Goal: Information Seeking & Learning: Learn about a topic

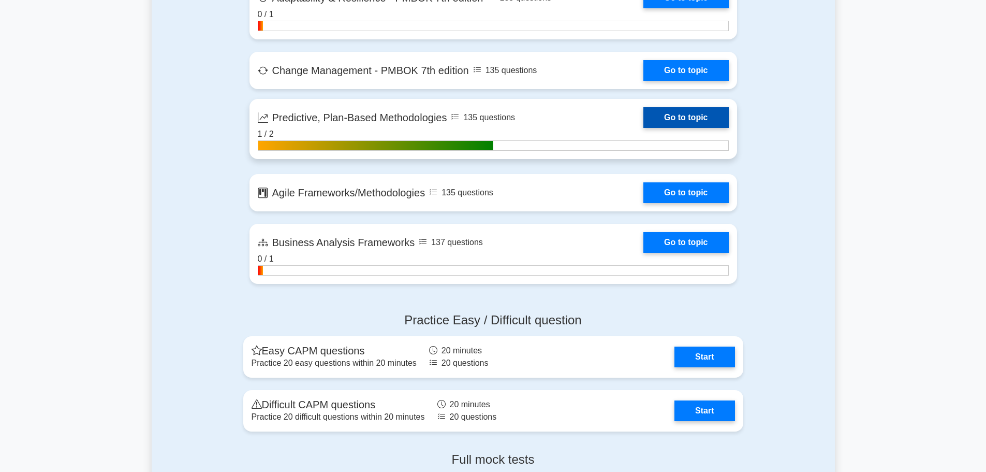
scroll to position [2278, 0]
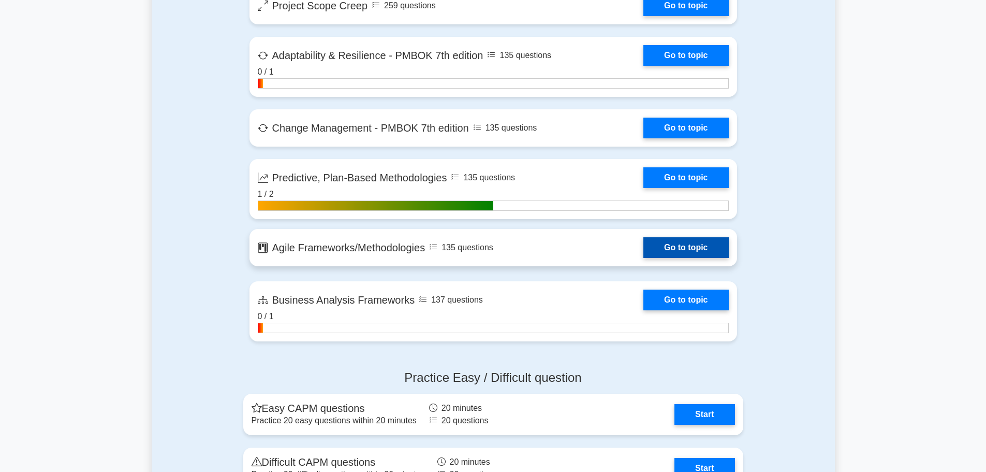
click at [674, 241] on link "Go to topic" at bounding box center [686, 247] width 85 height 21
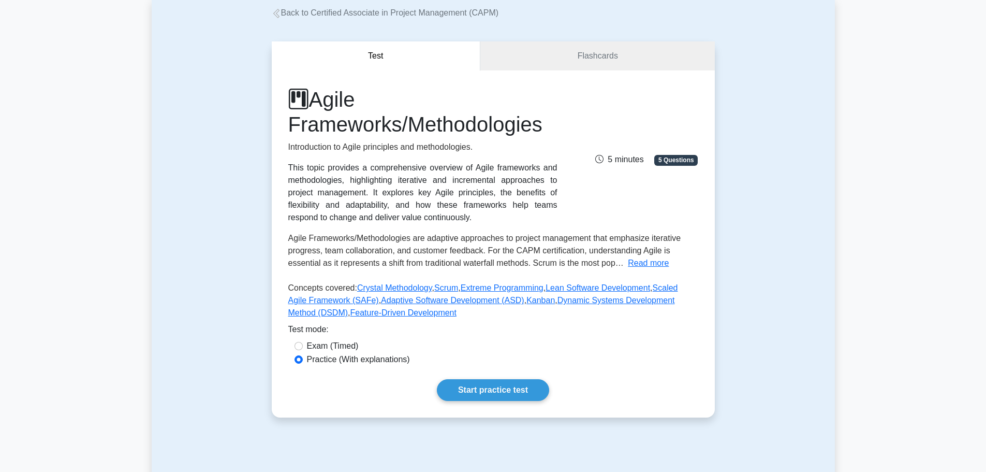
scroll to position [52, 0]
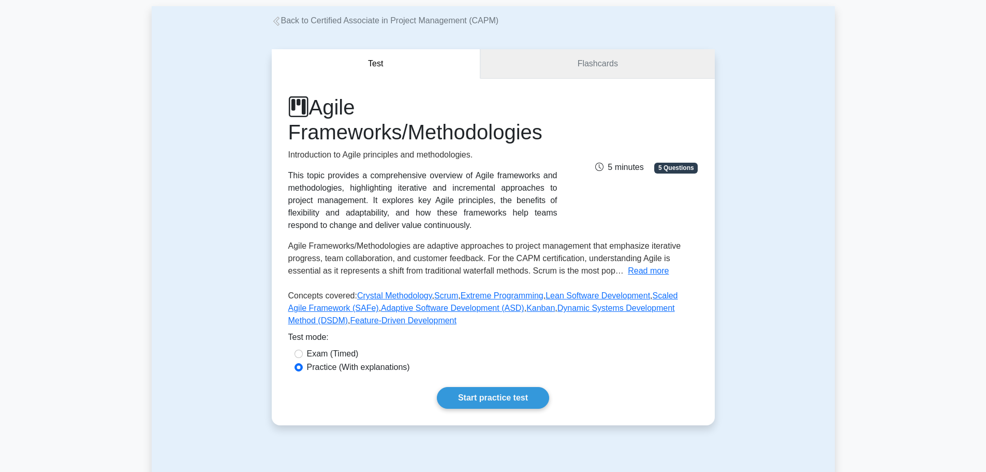
click at [602, 69] on link "Flashcards" at bounding box center [598, 64] width 234 height 30
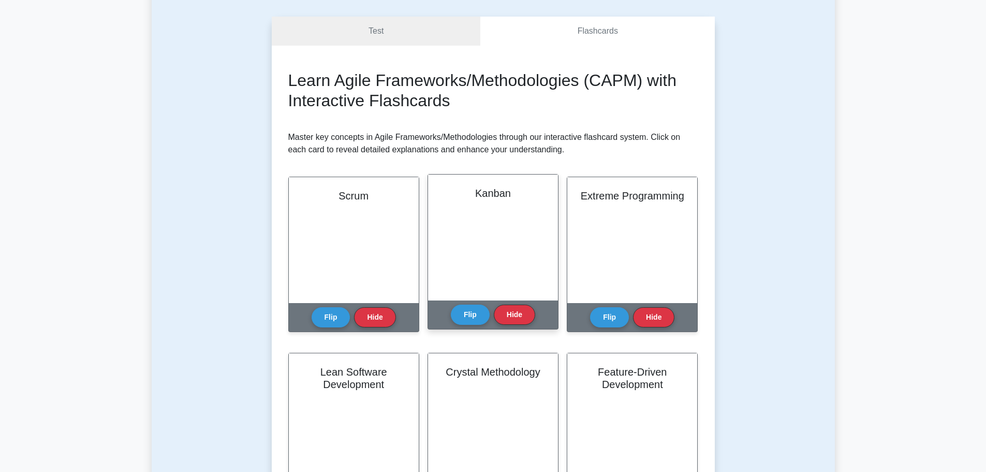
scroll to position [104, 0]
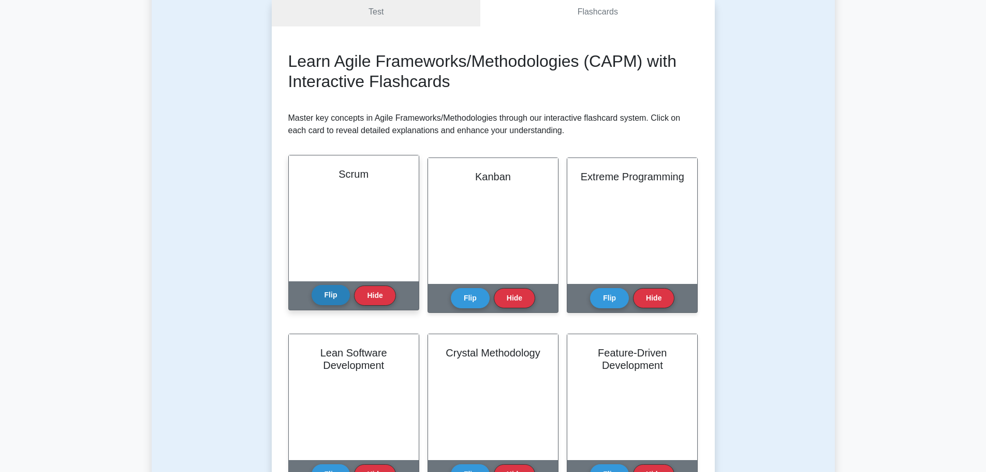
click at [334, 295] on button "Flip" at bounding box center [331, 295] width 39 height 20
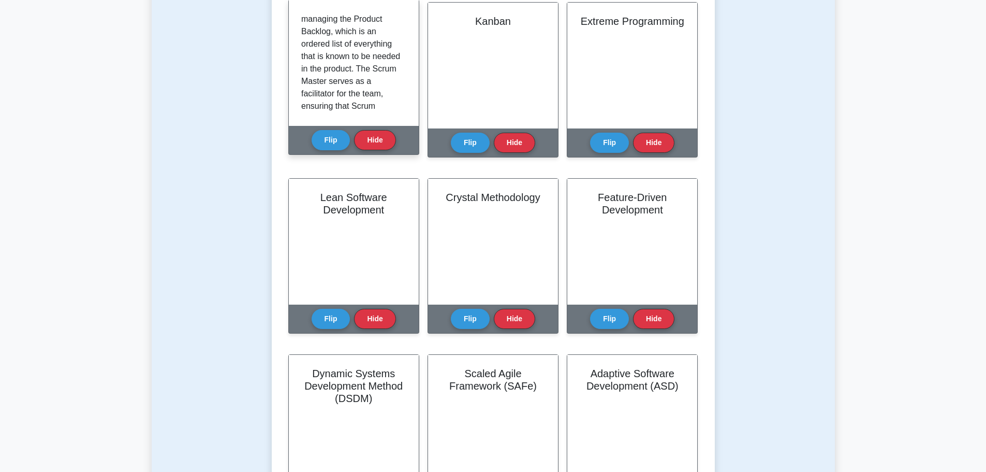
scroll to position [311, 0]
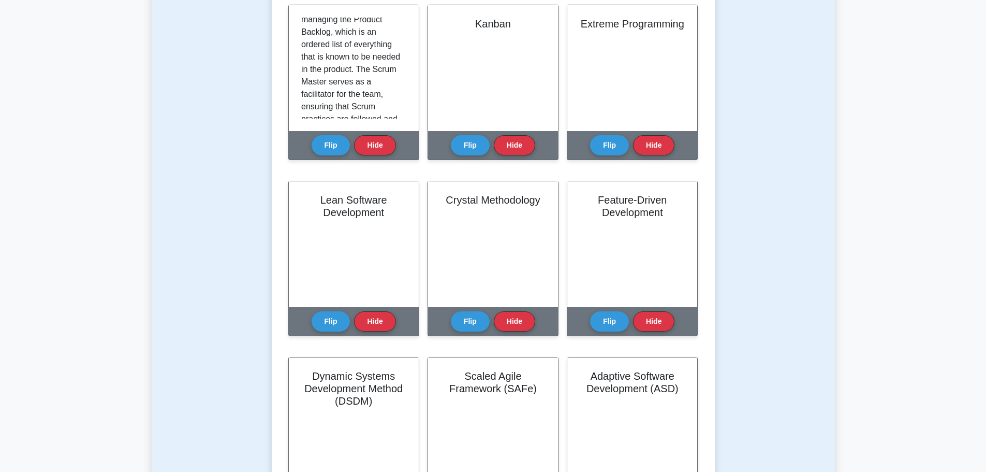
click at [228, 100] on div "Test Flashcards Learn Agile Frameworks/Methodologies (CAPM) with Interactive Fl…" at bounding box center [494, 197] width 684 height 754
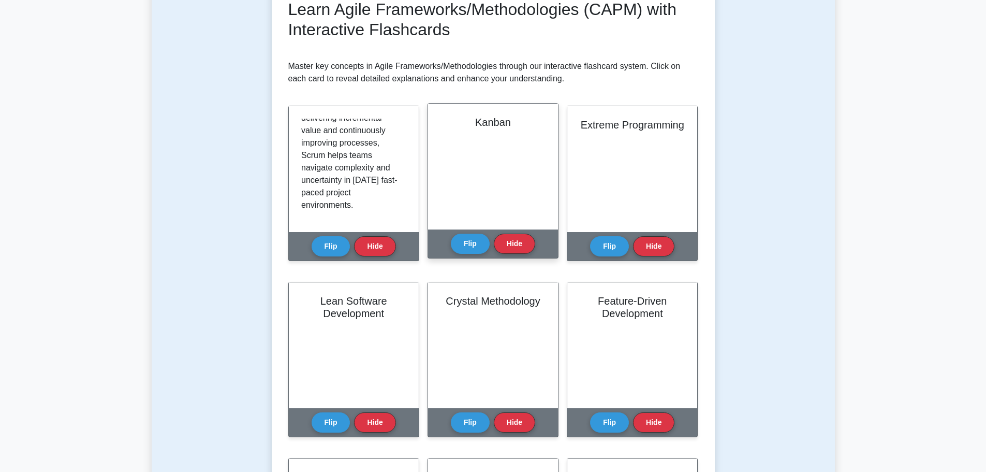
scroll to position [984, 0]
click at [473, 251] on button "Flip" at bounding box center [470, 243] width 39 height 20
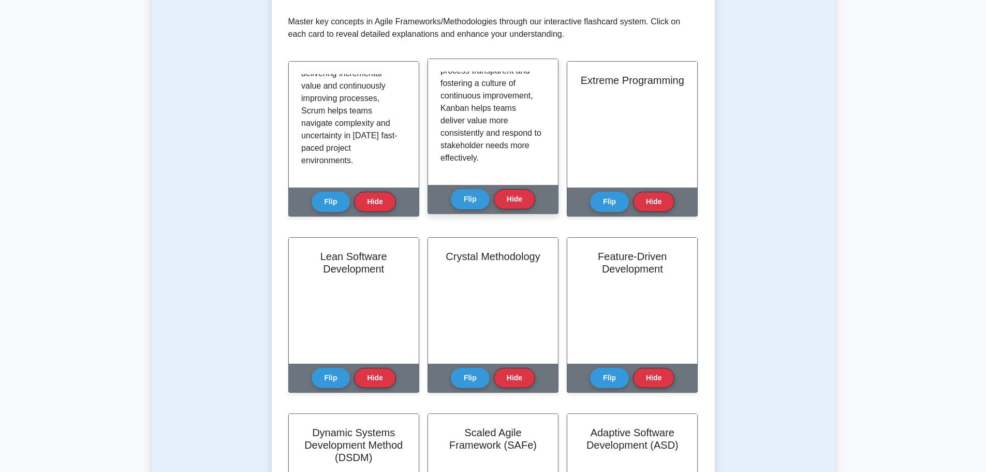
scroll to position [207, 0]
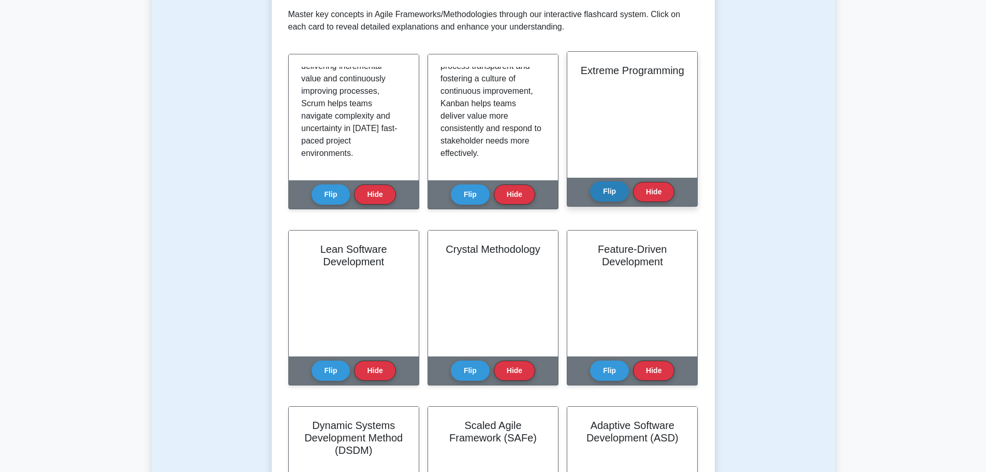
click at [597, 192] on button "Flip" at bounding box center [609, 191] width 39 height 20
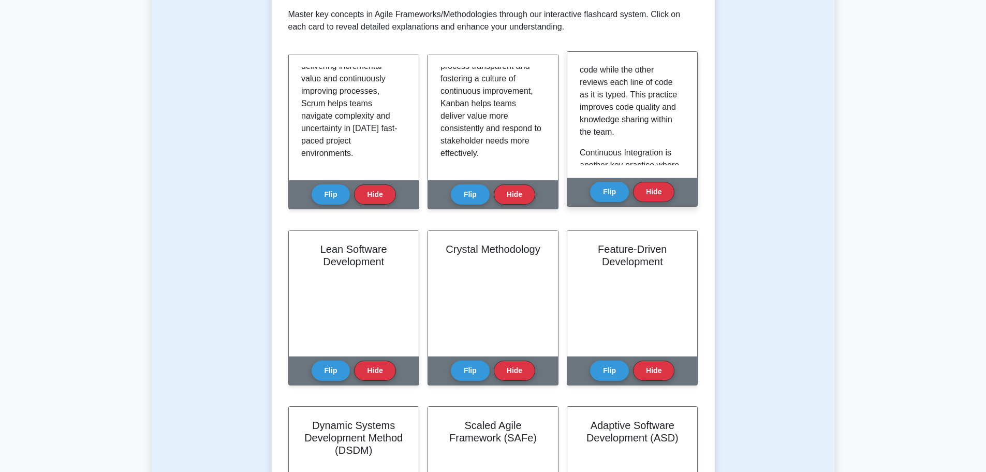
scroll to position [362, 0]
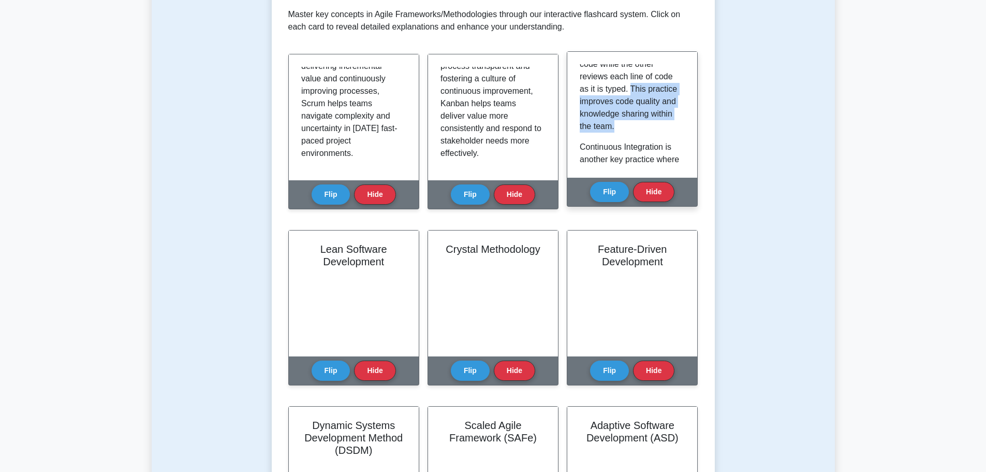
drag, startPoint x: 631, startPoint y: 98, endPoint x: 650, endPoint y: 139, distance: 45.0
click at [650, 133] on p "In XP, developers write automated unit tests before writing the actual code (TD…" at bounding box center [630, 21] width 101 height 224
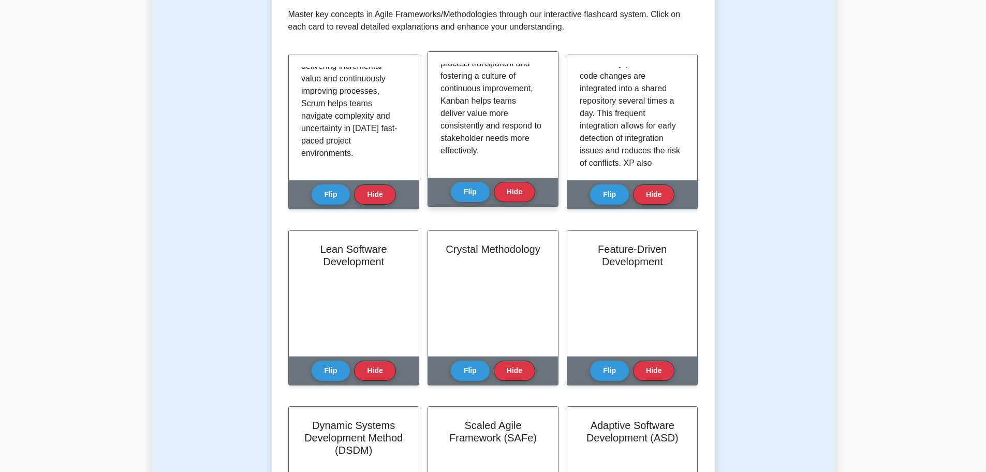
scroll to position [466, 0]
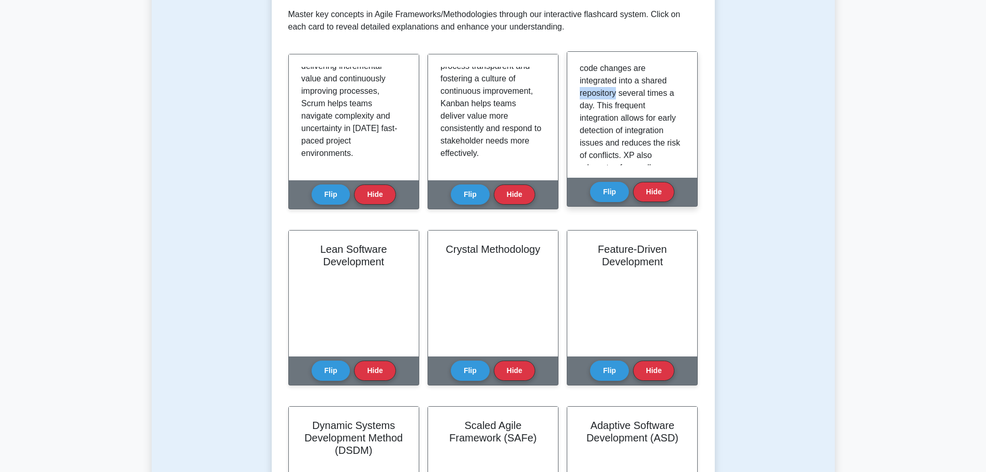
drag, startPoint x: 577, startPoint y: 105, endPoint x: 616, endPoint y: 108, distance: 39.0
click at [616, 108] on div "Extreme Programming (XP) is an Agile software development methodology that emph…" at bounding box center [633, 115] width 130 height 126
copy p "repository"
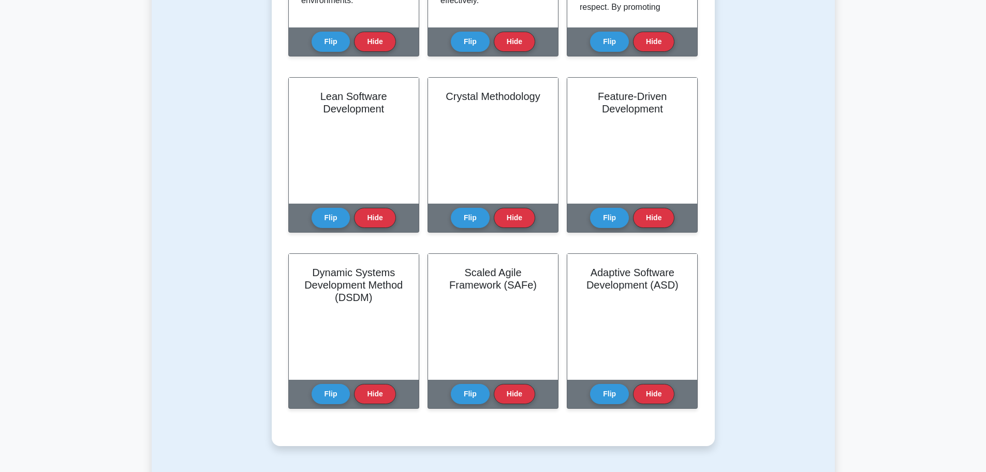
scroll to position [362, 0]
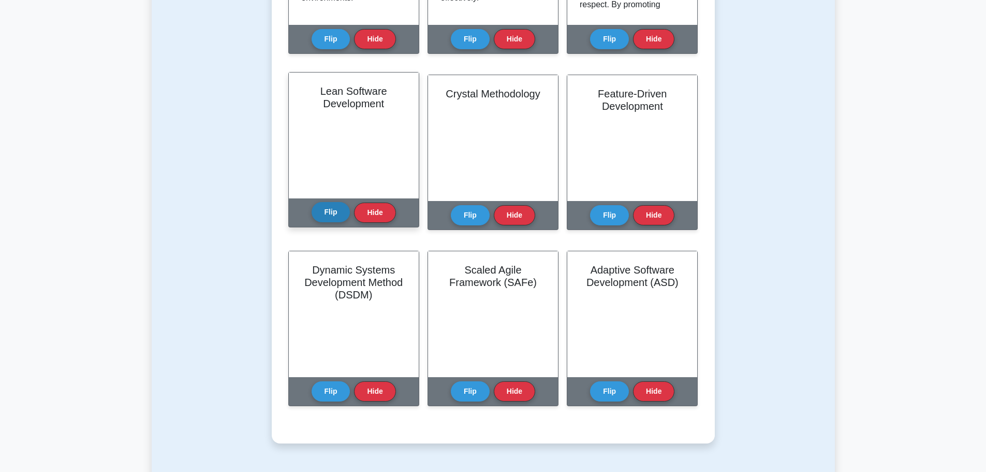
click at [331, 215] on button "Flip" at bounding box center [331, 212] width 39 height 20
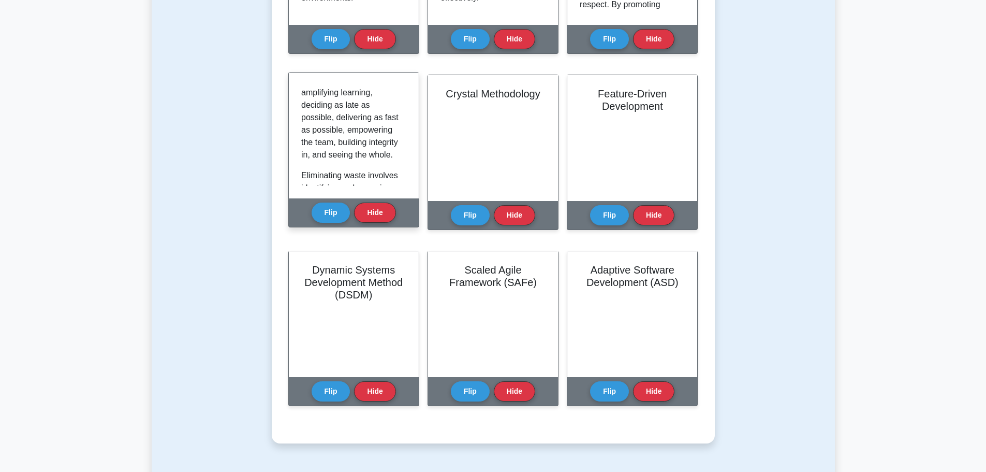
scroll to position [259, 0]
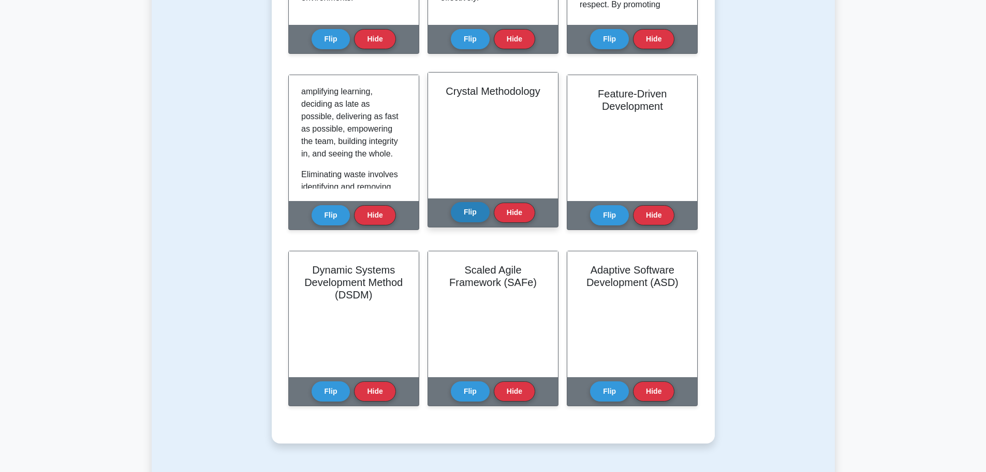
click at [468, 211] on button "Flip" at bounding box center [470, 212] width 39 height 20
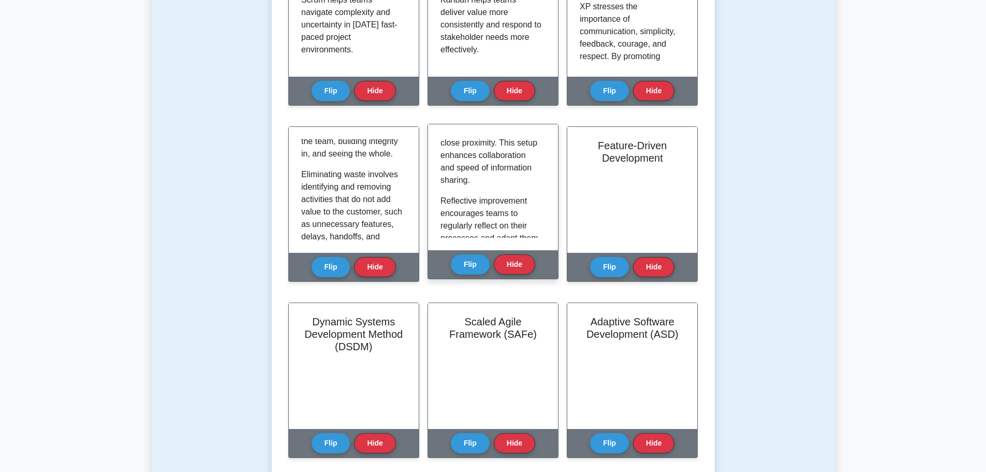
scroll to position [673, 0]
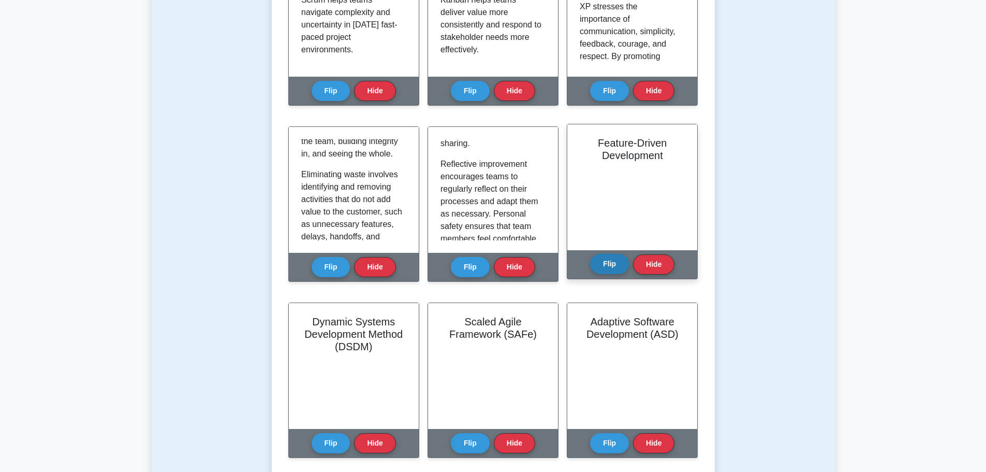
click at [615, 264] on button "Flip" at bounding box center [609, 264] width 39 height 20
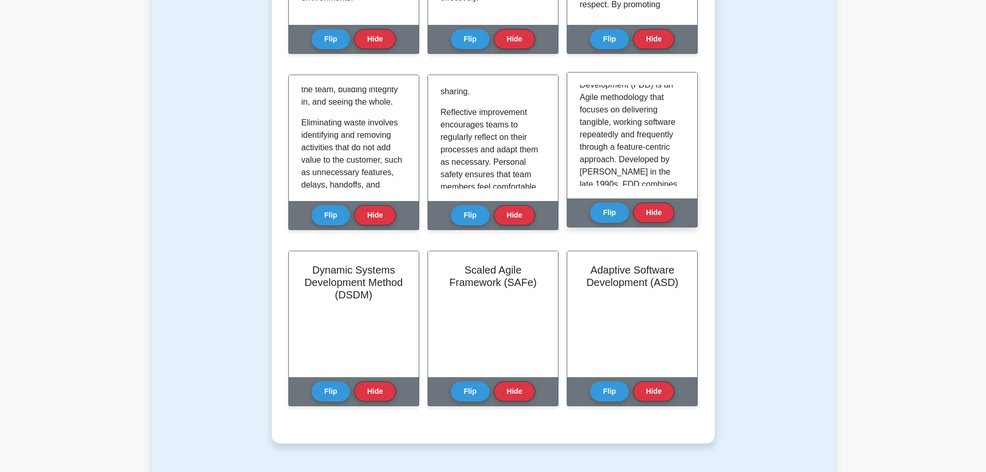
scroll to position [0, 0]
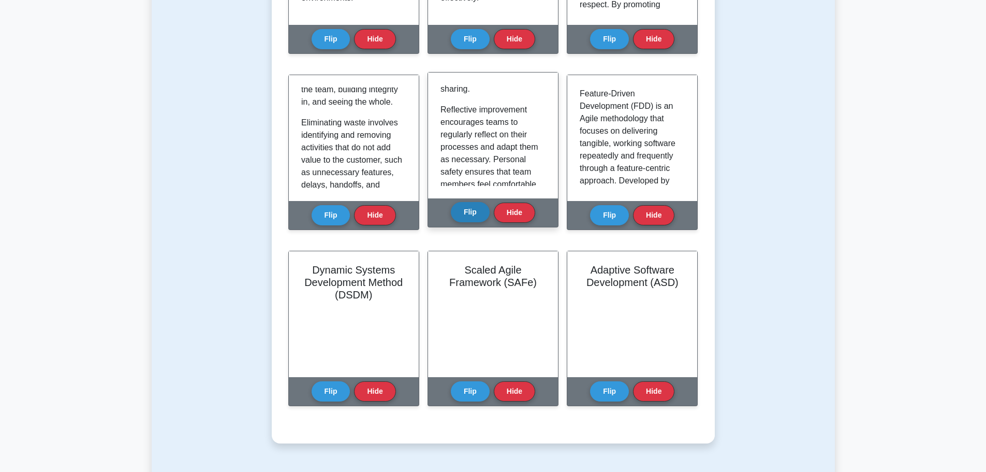
click at [473, 217] on button "Flip" at bounding box center [470, 212] width 39 height 20
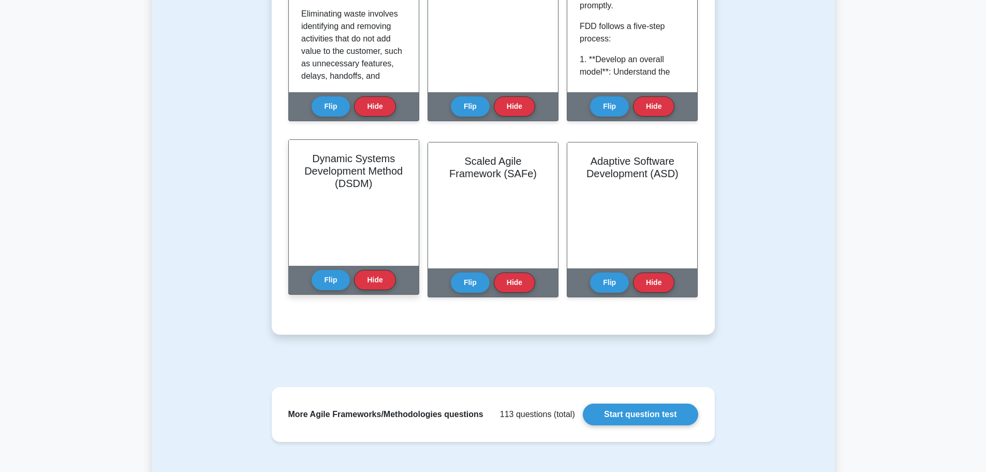
scroll to position [518, 0]
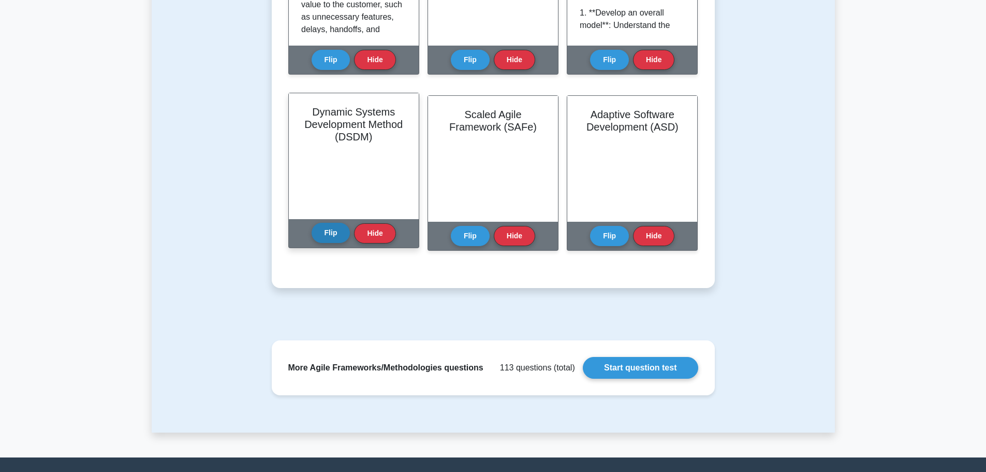
click at [323, 235] on button "Flip" at bounding box center [331, 233] width 39 height 20
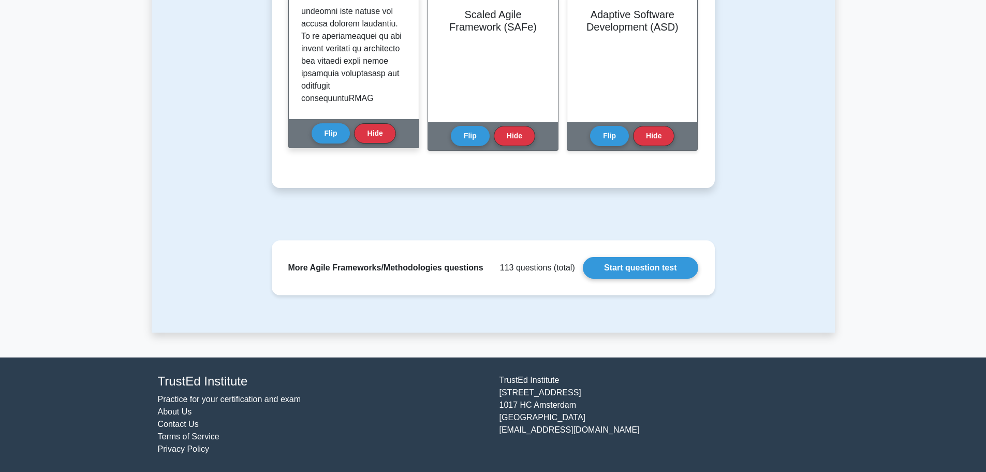
scroll to position [155, 0]
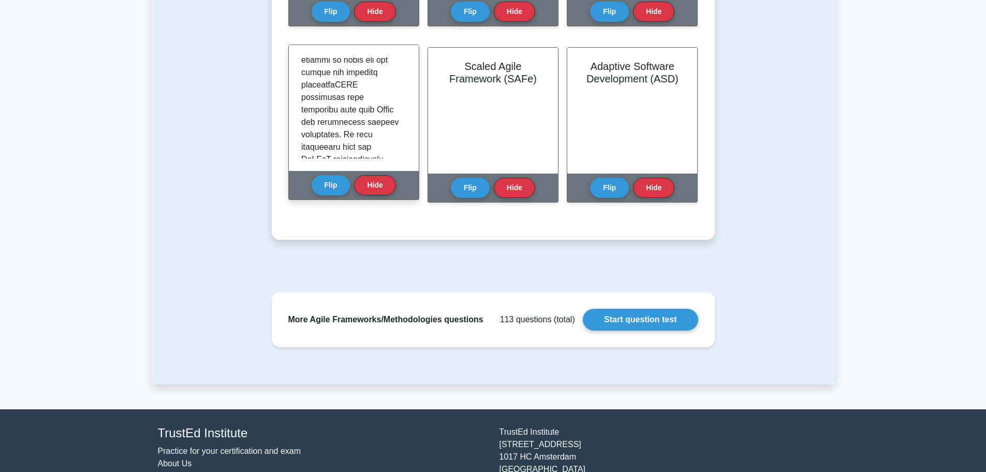
scroll to position [829, 0]
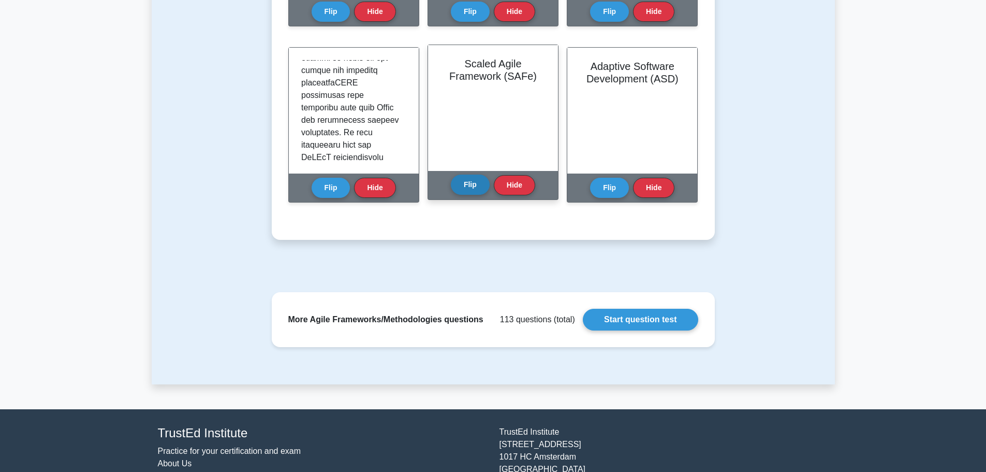
click at [469, 179] on button "Flip" at bounding box center [470, 185] width 39 height 20
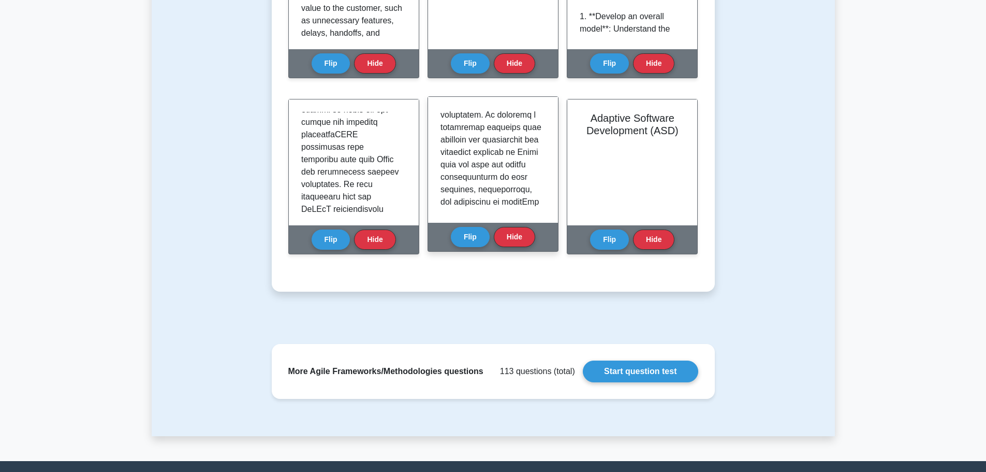
scroll to position [155, 0]
drag, startPoint x: 440, startPoint y: 135, endPoint x: 532, endPoint y: 146, distance: 92.9
click at [532, 146] on div at bounding box center [493, 160] width 130 height 126
drag, startPoint x: 450, startPoint y: 160, endPoint x: 527, endPoint y: 172, distance: 78.1
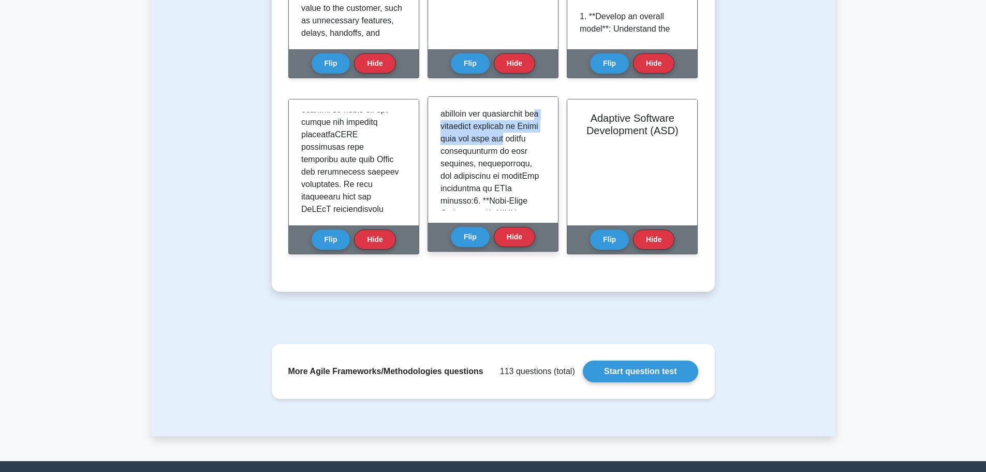
scroll to position [207, 0]
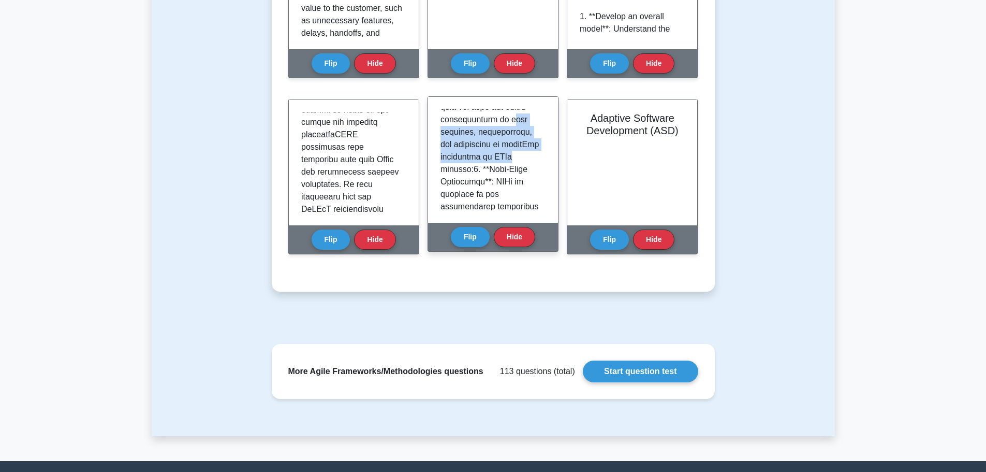
drag, startPoint x: 445, startPoint y: 146, endPoint x: 515, endPoint y: 185, distance: 80.2
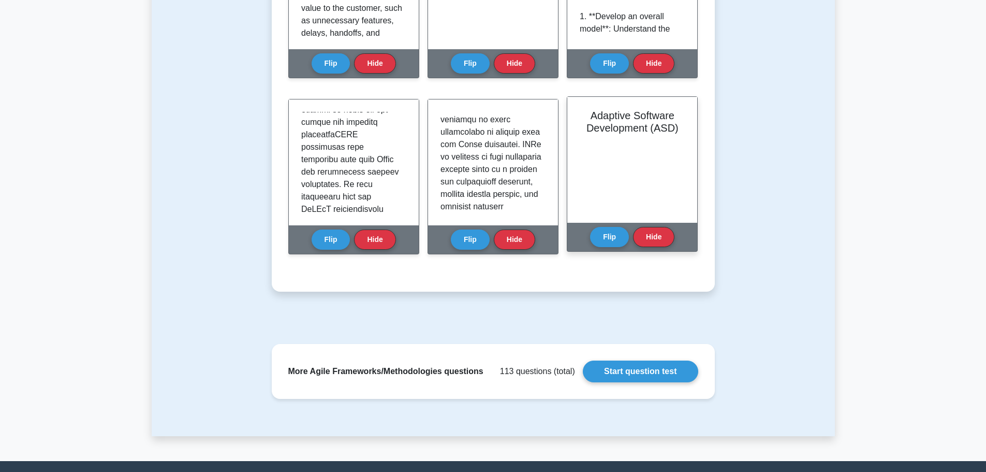
scroll to position [52, 0]
click at [611, 238] on button "Flip" at bounding box center [609, 236] width 39 height 20
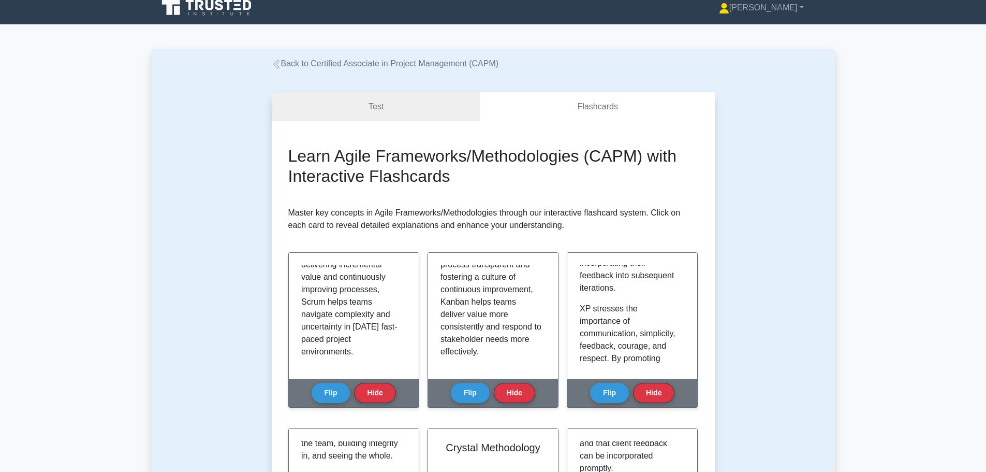
scroll to position [0, 0]
